Goal: Information Seeking & Learning: Learn about a topic

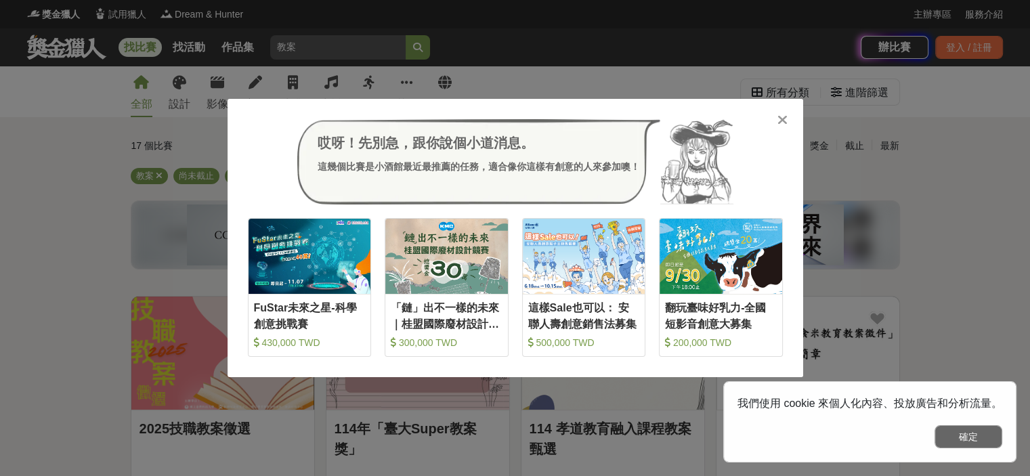
drag, startPoint x: 995, startPoint y: 444, endPoint x: 845, endPoint y: 348, distance: 177.8
click at [995, 444] on button "確定" at bounding box center [969, 436] width 68 height 23
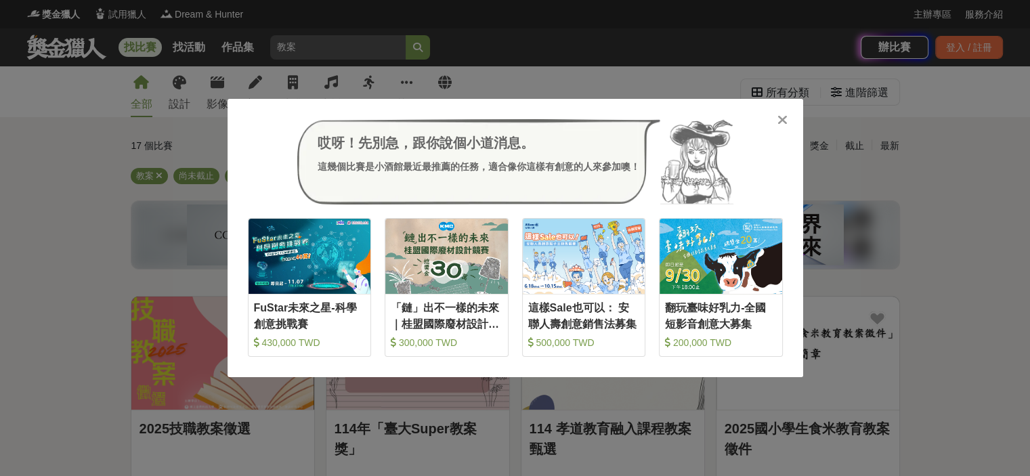
click at [793, 115] on div "哎呀！先別急，跟你說個小道消息。 這幾個比賽是小酒館最近最推薦的任務，適合像你這樣有創意的人來參加噢！ 收藏 FuStar未來之星-科學創意挑戰賽 430,0…" at bounding box center [516, 238] width 576 height 278
click at [788, 117] on icon at bounding box center [783, 120] width 10 height 14
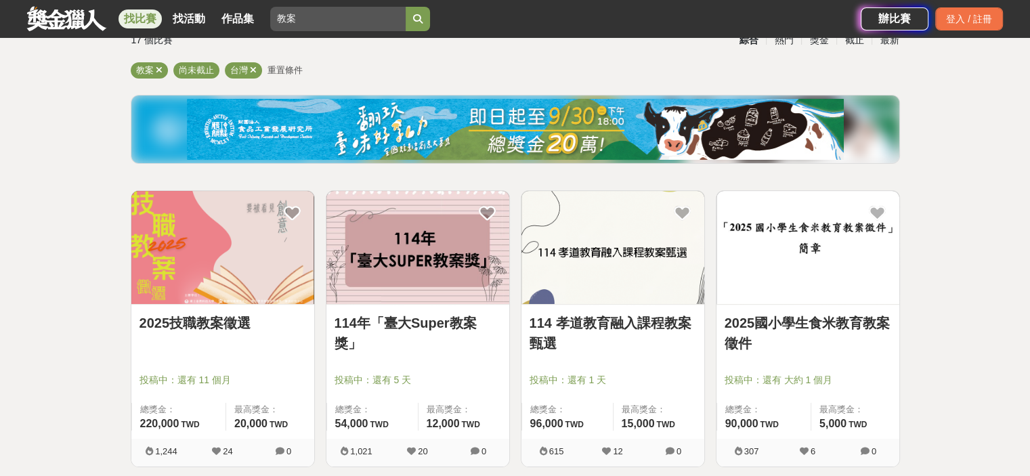
scroll to position [135, 0]
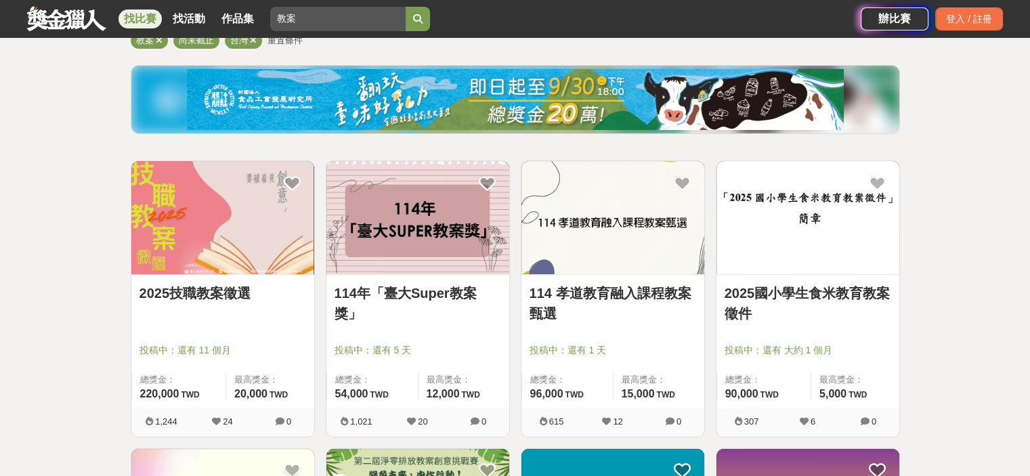
click at [248, 255] on img at bounding box center [222, 217] width 183 height 113
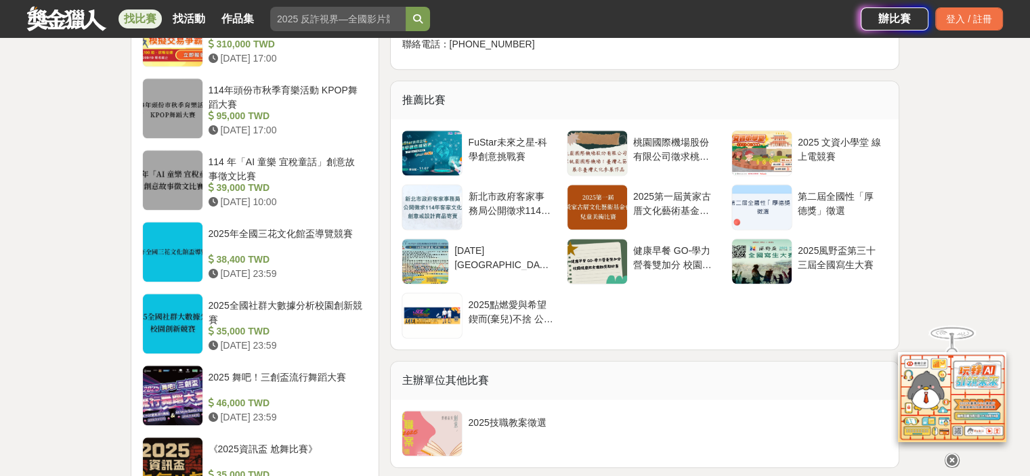
scroll to position [1761, 0]
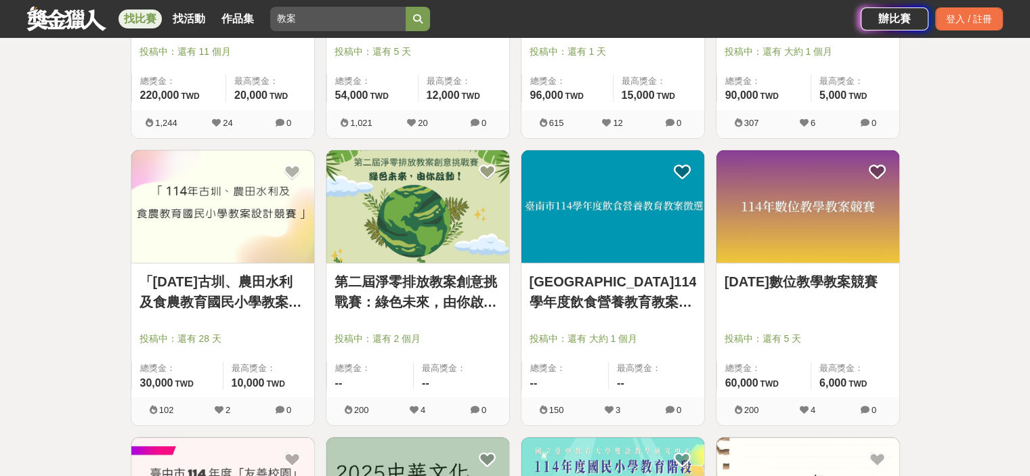
scroll to position [474, 0]
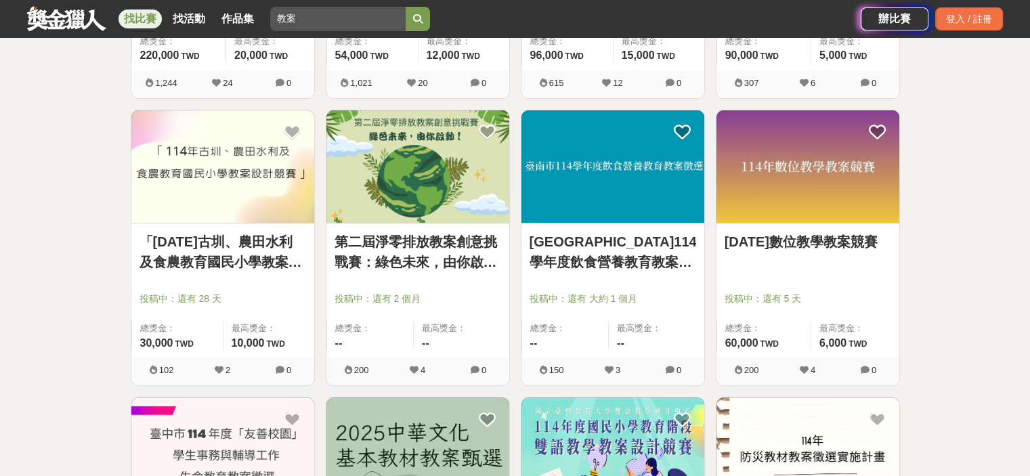
click at [767, 235] on link "[DATE]數位教學教案競賽" at bounding box center [808, 242] width 167 height 20
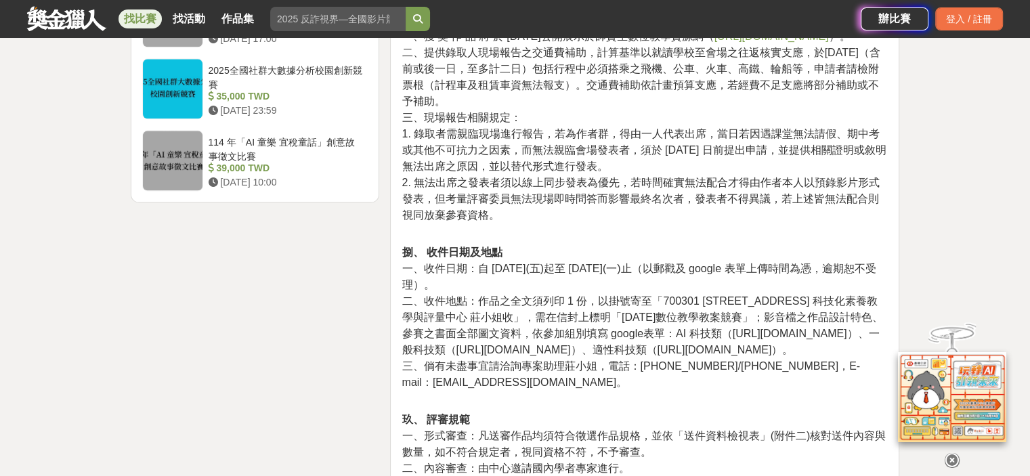
scroll to position [1761, 0]
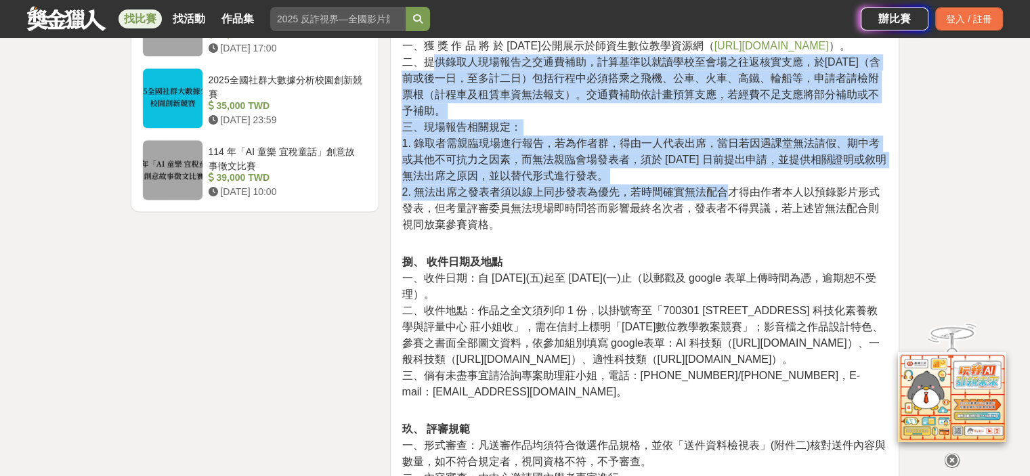
drag, startPoint x: 430, startPoint y: 212, endPoint x: 732, endPoint y: 341, distance: 328.1
click at [732, 247] on p "附註： 一、獲 獎 作 品 將 於 [DATE]公開展示於師資生數位教學資源網（ [URL][DOMAIN_NAME] ）。 二、提供錄取人現場報告之交通費補…" at bounding box center [645, 135] width 486 height 226
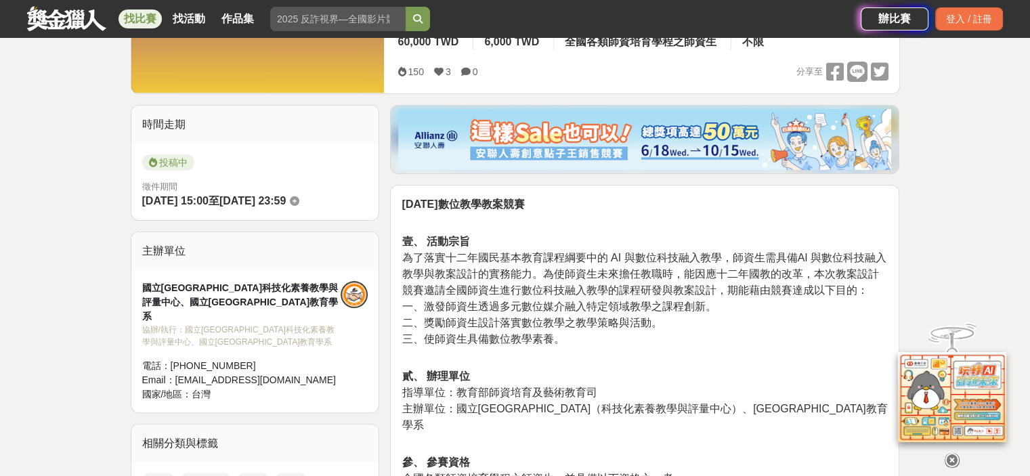
scroll to position [0, 0]
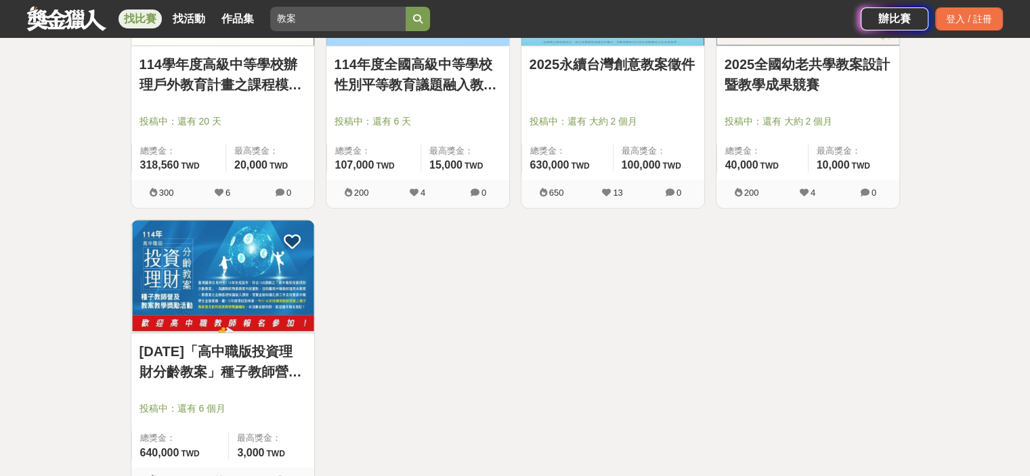
scroll to position [1287, 0]
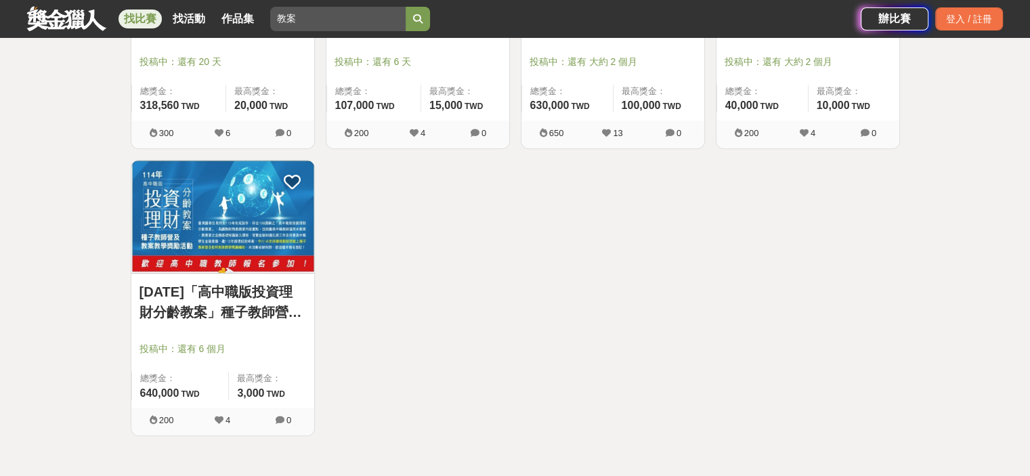
click at [169, 313] on link "[DATE]「高中職版投資理財分齡教案」種子教師營及教案教學獎勵活動辦法" at bounding box center [223, 302] width 167 height 41
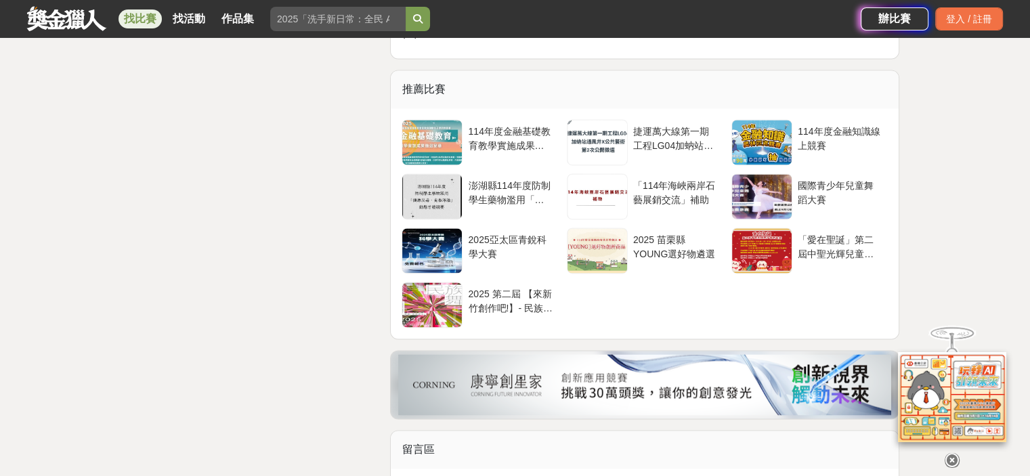
scroll to position [1965, 0]
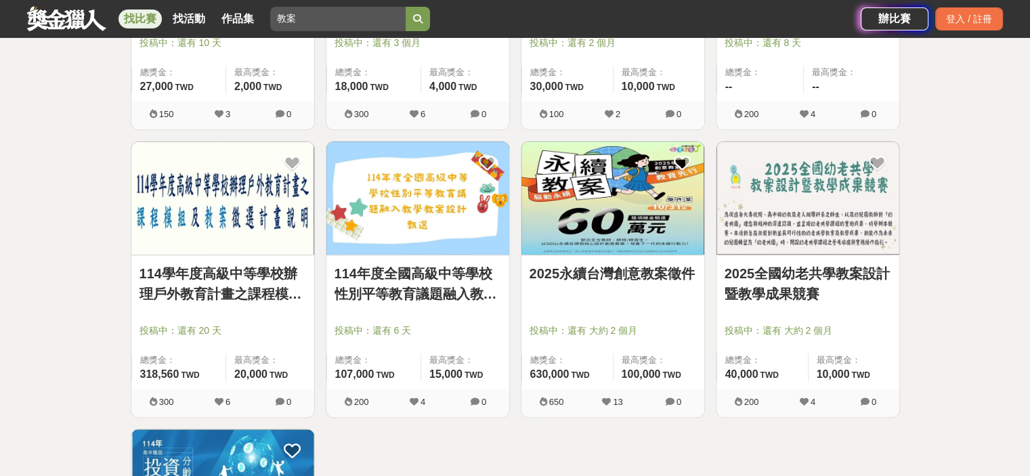
scroll to position [1016, 0]
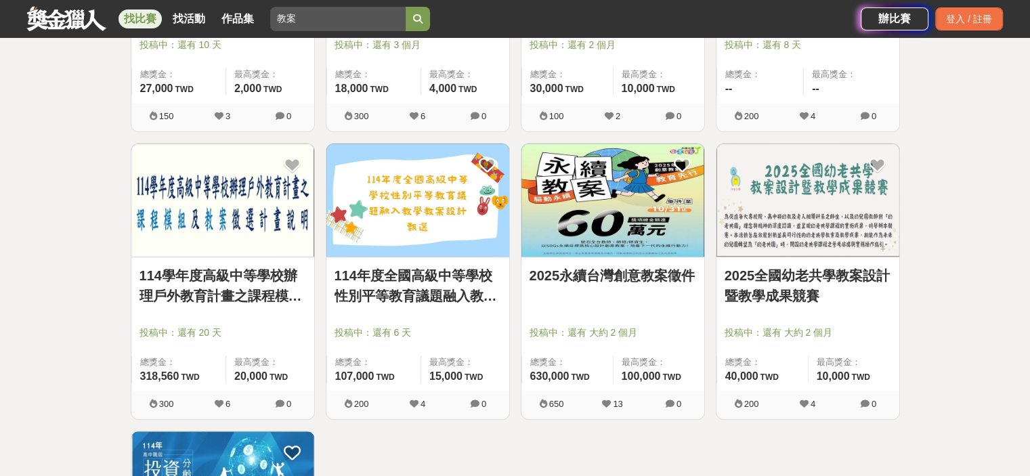
click at [412, 231] on img at bounding box center [418, 200] width 183 height 113
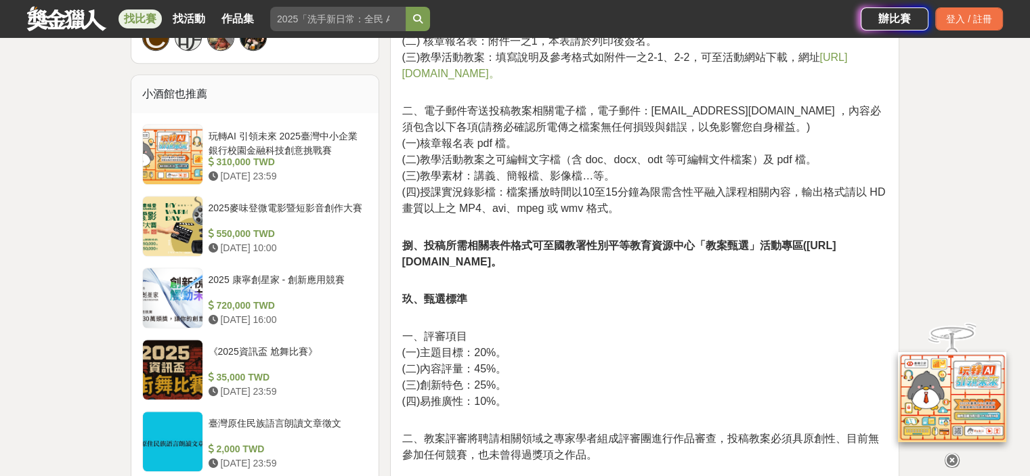
scroll to position [1152, 0]
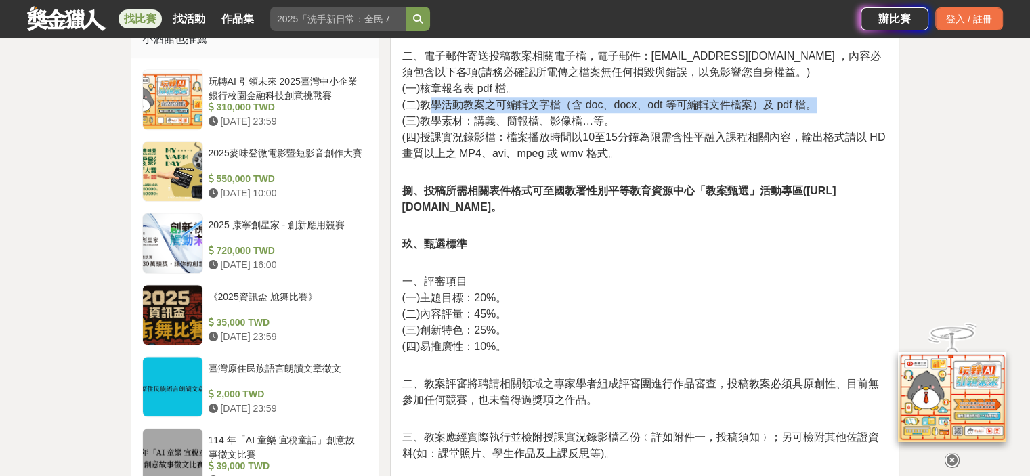
drag, startPoint x: 434, startPoint y: 286, endPoint x: 858, endPoint y: 292, distance: 424.1
click at [858, 162] on p "二、電子郵件寄送投稿教案相關電子檔，電子郵件：[EMAIL_ADDRESS][DOMAIN_NAME] ，內容必須包含以下各項(請務必確認所電傳之檔案無任何損…" at bounding box center [645, 98] width 486 height 128
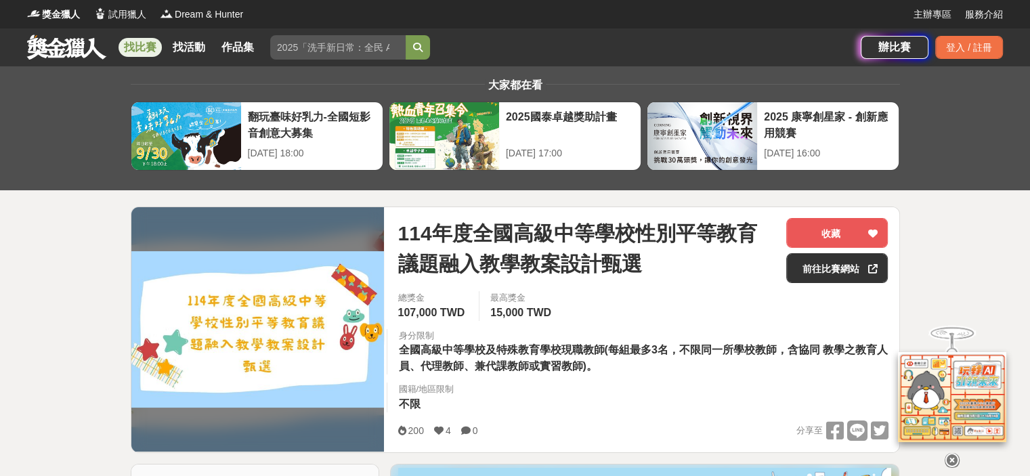
scroll to position [339, 0]
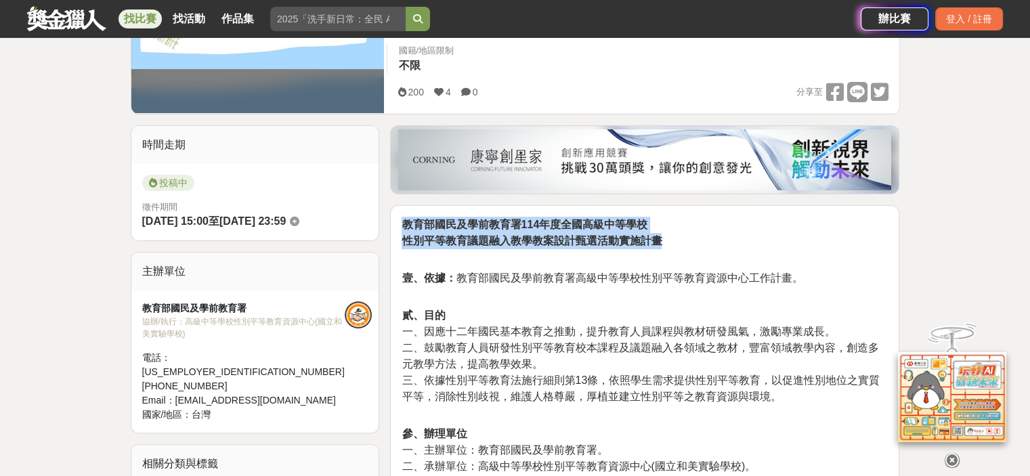
drag, startPoint x: 400, startPoint y: 308, endPoint x: 671, endPoint y: 328, distance: 271.8
copy p "教育部國民及學前教育署114年度全國高級中等學校 性別平等教育議題融入教學教案設計甄選活動實施計畫"
